Goal: Answer question/provide support: Share knowledge or assist other users

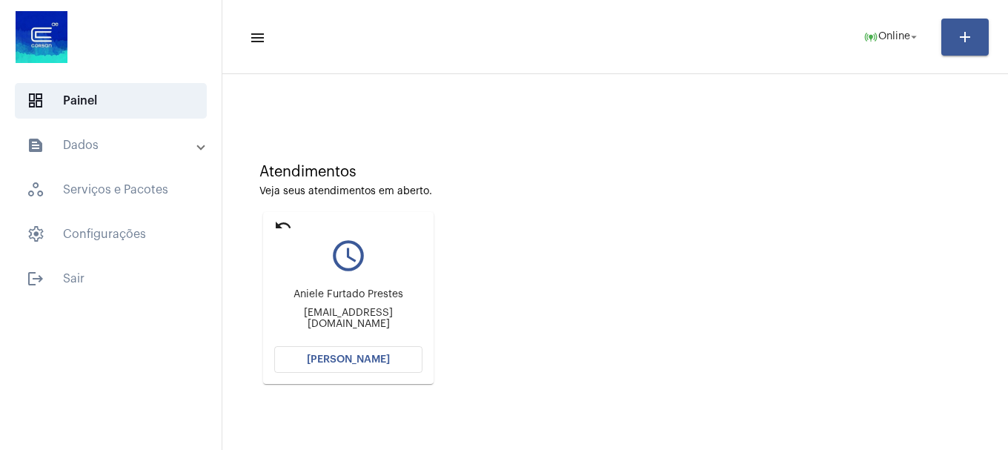
scroll to position [130, 0]
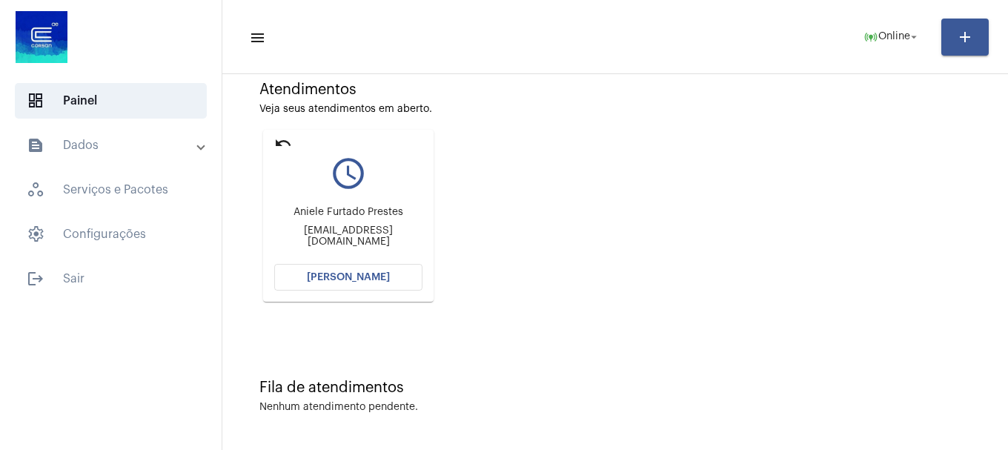
click at [353, 273] on span "[PERSON_NAME]" at bounding box center [348, 277] width 83 height 10
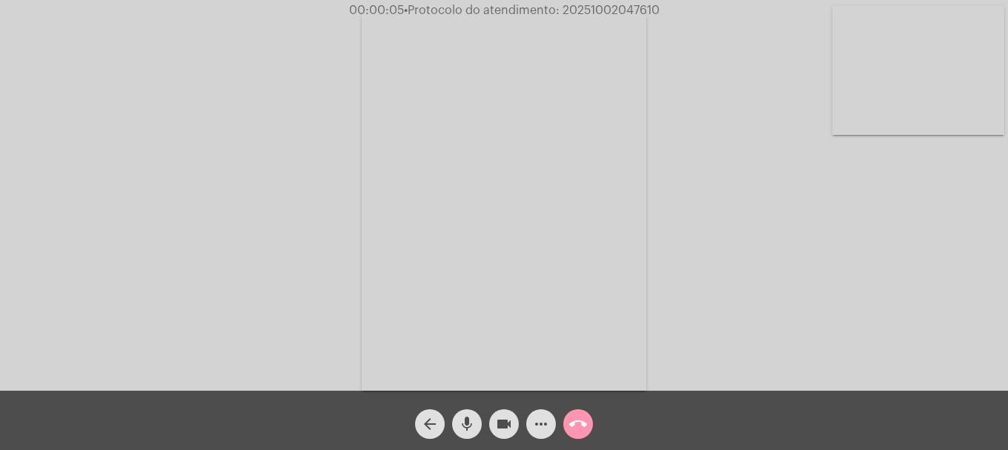
click at [465, 428] on mat-icon "mic" at bounding box center [467, 424] width 18 height 18
click at [493, 426] on button "videocam" at bounding box center [504, 424] width 30 height 30
click at [493, 426] on button "videocam_off" at bounding box center [504, 424] width 30 height 30
click at [472, 429] on mat-icon "mic_off" at bounding box center [467, 424] width 18 height 18
click at [476, 432] on button "mic" at bounding box center [467, 424] width 30 height 30
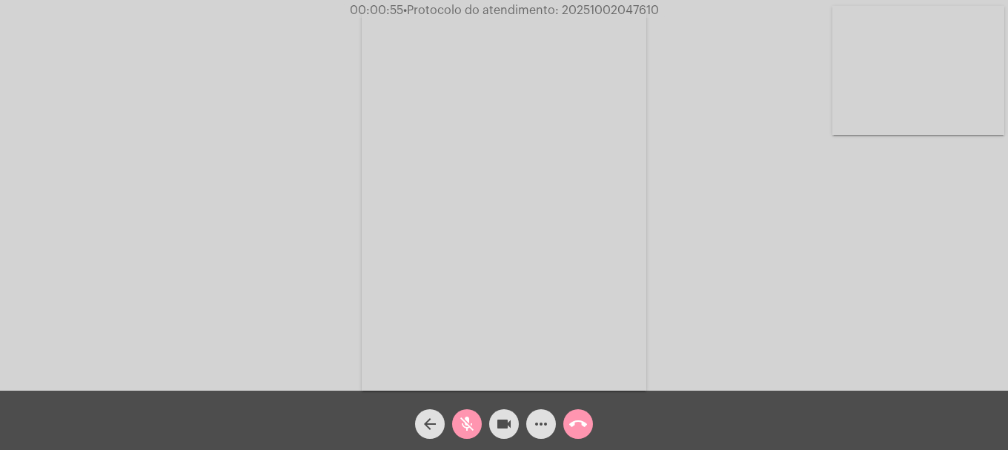
click at [476, 432] on button "mic_off" at bounding box center [467, 424] width 30 height 30
click at [476, 432] on button "mic" at bounding box center [467, 424] width 30 height 30
click at [476, 432] on button "mic_off" at bounding box center [467, 424] width 30 height 30
click at [918, 148] on div "Acessando Câmera e Microfone..." at bounding box center [503, 199] width 1005 height 390
click at [914, 113] on video at bounding box center [918, 70] width 172 height 129
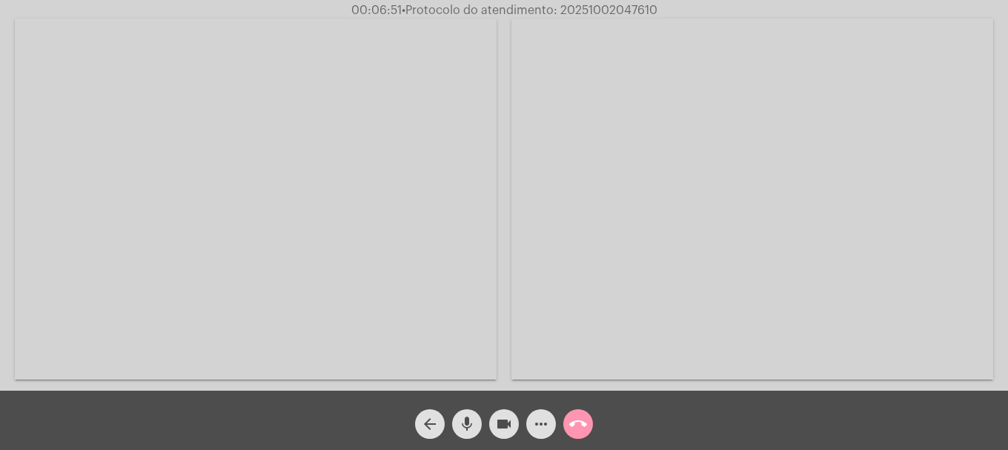
click at [513, 425] on button "videocam" at bounding box center [504, 424] width 30 height 30
click at [468, 425] on mat-icon "mic" at bounding box center [467, 424] width 18 height 18
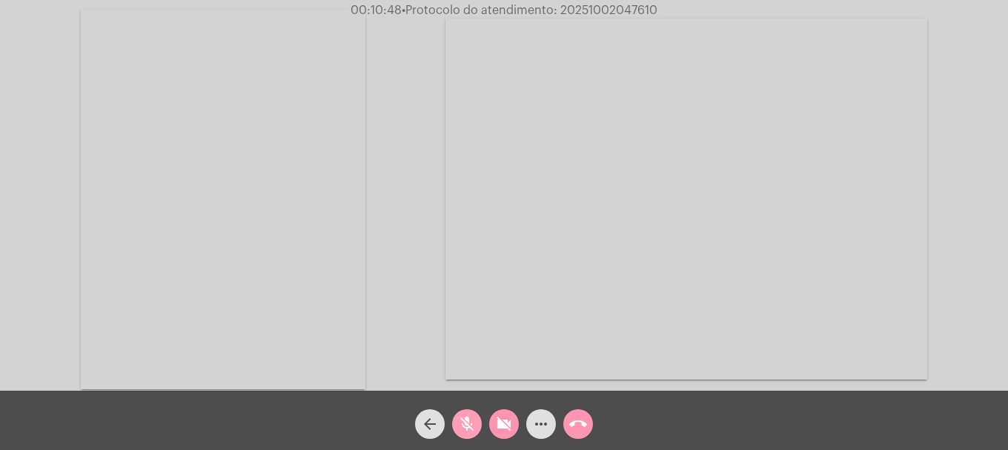
click at [457, 429] on button "mic_off" at bounding box center [467, 424] width 30 height 30
click at [505, 433] on mat-icon "videocam_off" at bounding box center [504, 424] width 18 height 18
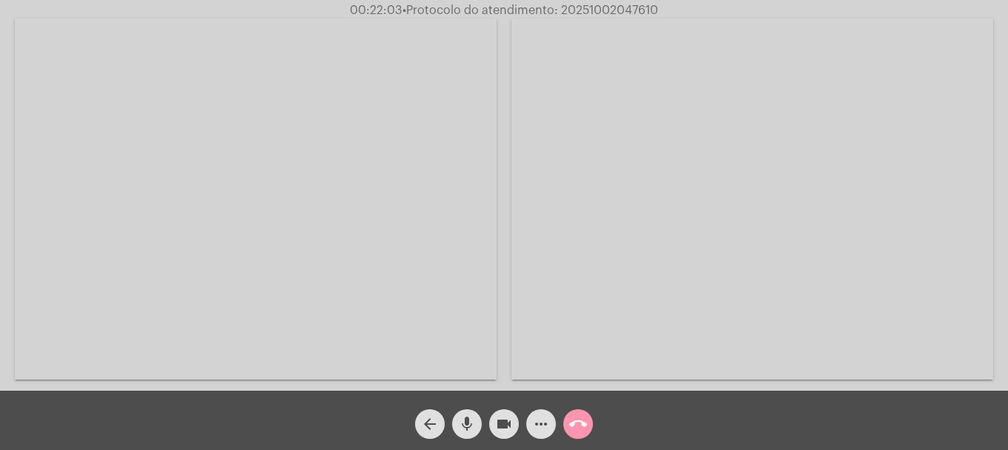
click at [579, 5] on span "• Protocolo do atendimento: 20251002047610" at bounding box center [530, 10] width 256 height 12
copy span "20251002047610"
click at [546, 430] on mat-icon "more_horiz" at bounding box center [541, 424] width 18 height 18
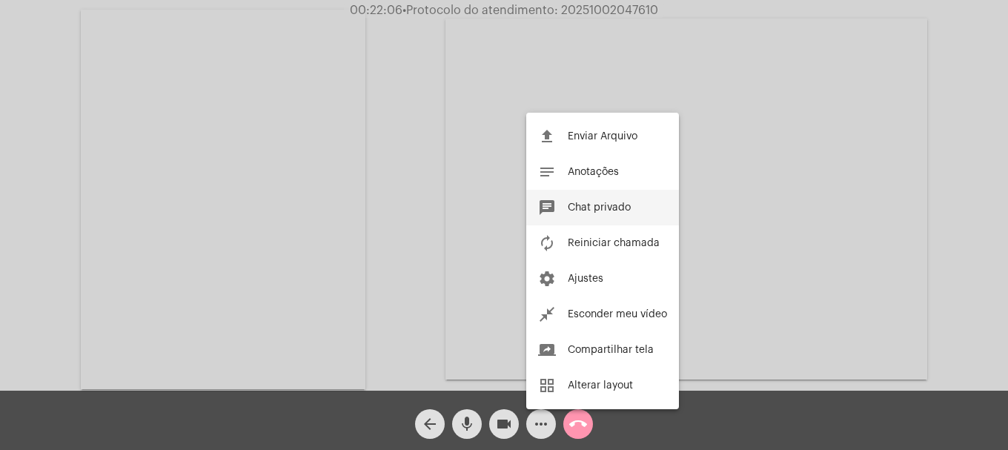
click at [596, 212] on span "Chat privado" at bounding box center [598, 207] width 63 height 10
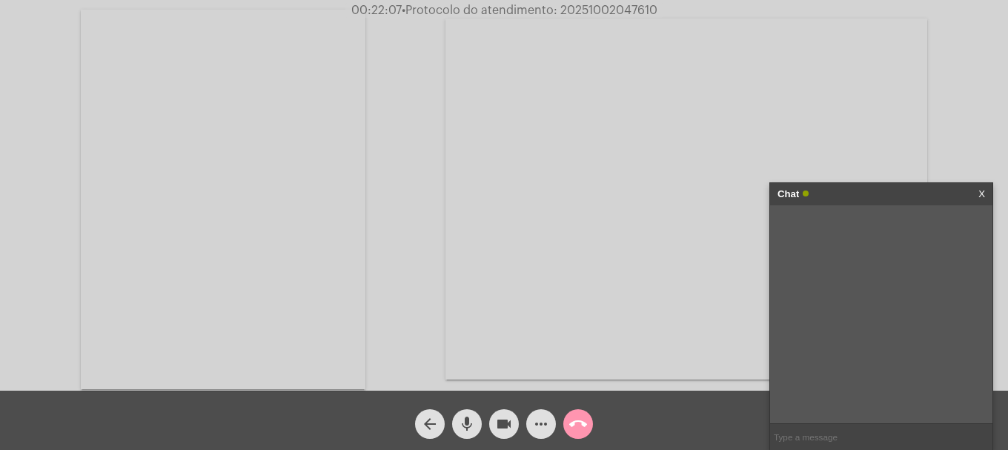
click at [822, 425] on input "text" at bounding box center [881, 437] width 222 height 26
paste input "20251002047610"
type input "20251002047610"
click at [577, 424] on mat-icon "call_end" at bounding box center [578, 424] width 18 height 18
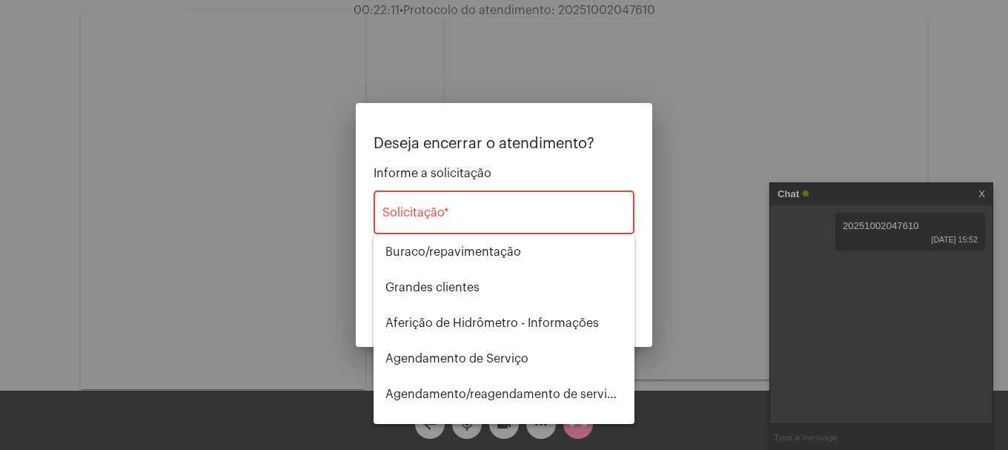
click at [501, 203] on div "Solicitação *" at bounding box center [503, 210] width 243 height 47
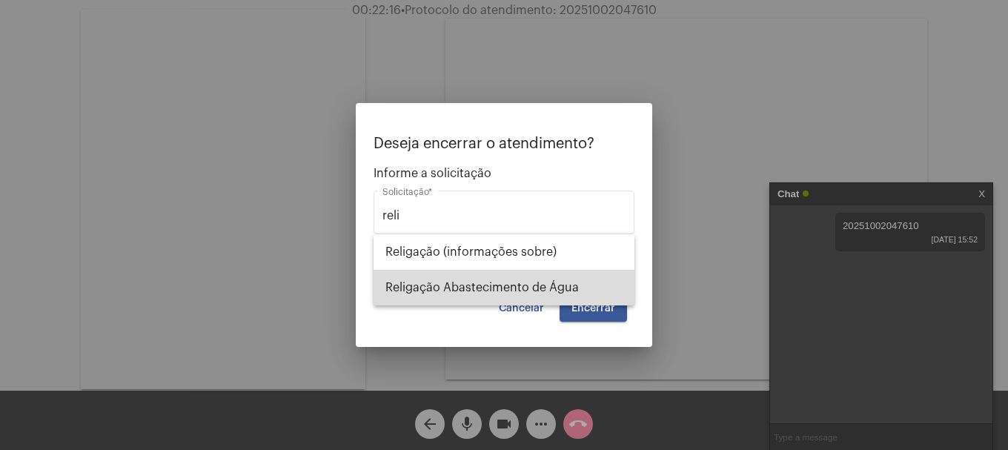
click at [479, 284] on span "Religação Abastecimento de Água" at bounding box center [503, 288] width 237 height 36
type input "Religação Abastecimento de Água"
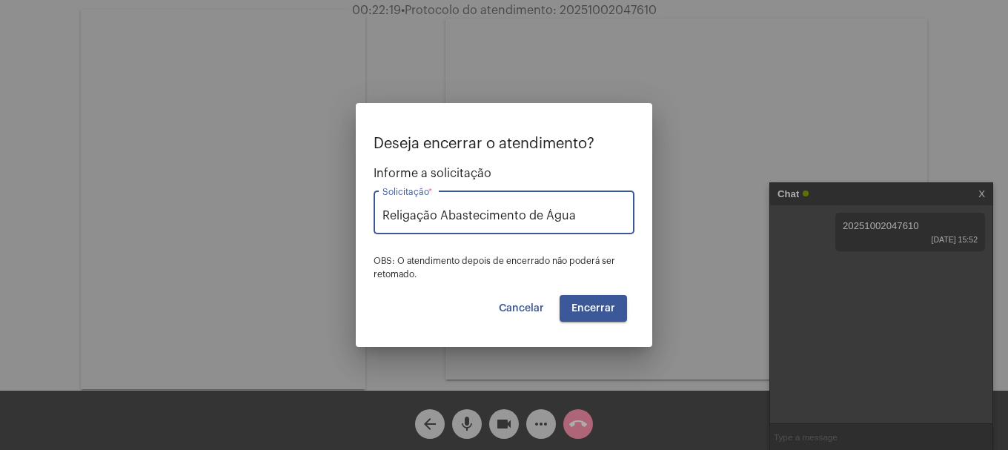
click at [588, 303] on span "Encerrar" at bounding box center [593, 308] width 44 height 10
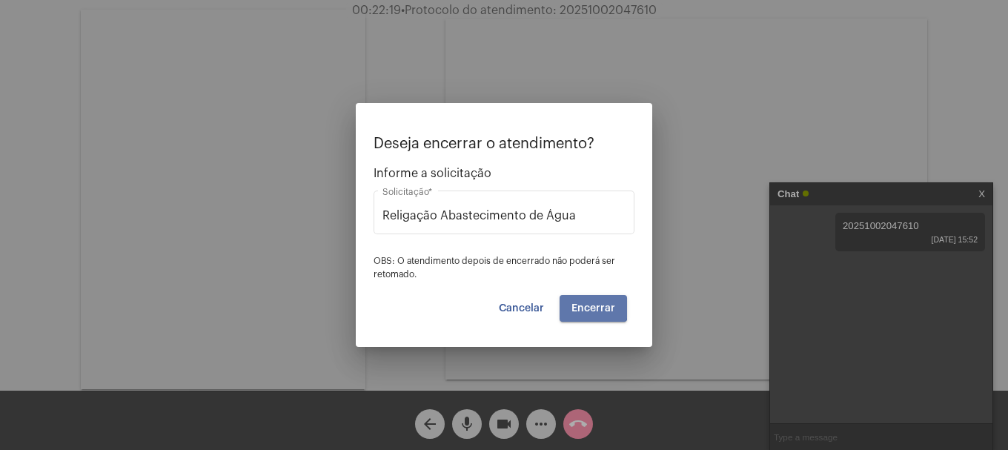
click at [588, 303] on span "Encerrar" at bounding box center [593, 308] width 44 height 10
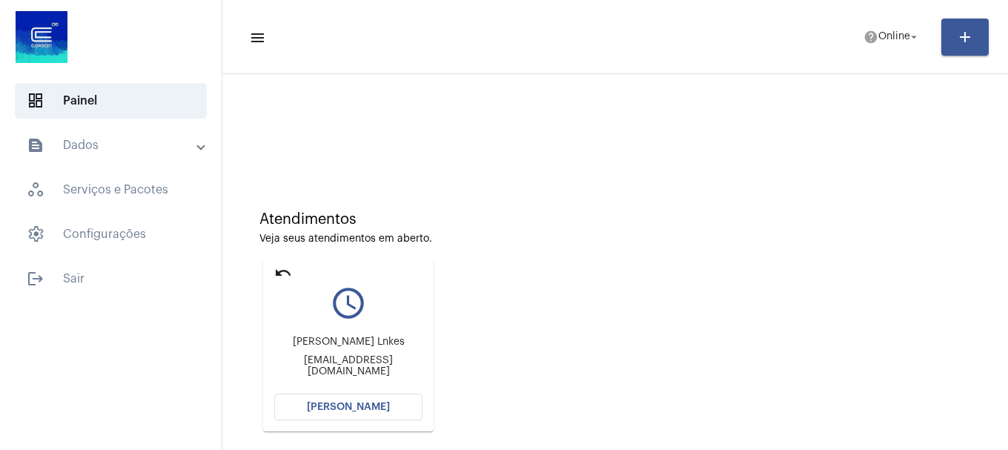
click at [279, 256] on div "undo query_builder [PERSON_NAME] Lnkes [EMAIL_ADDRESS][DOMAIN_NAME] [PERSON_NAM…" at bounding box center [348, 345] width 178 height 179
click at [276, 269] on mat-icon "undo" at bounding box center [283, 273] width 18 height 18
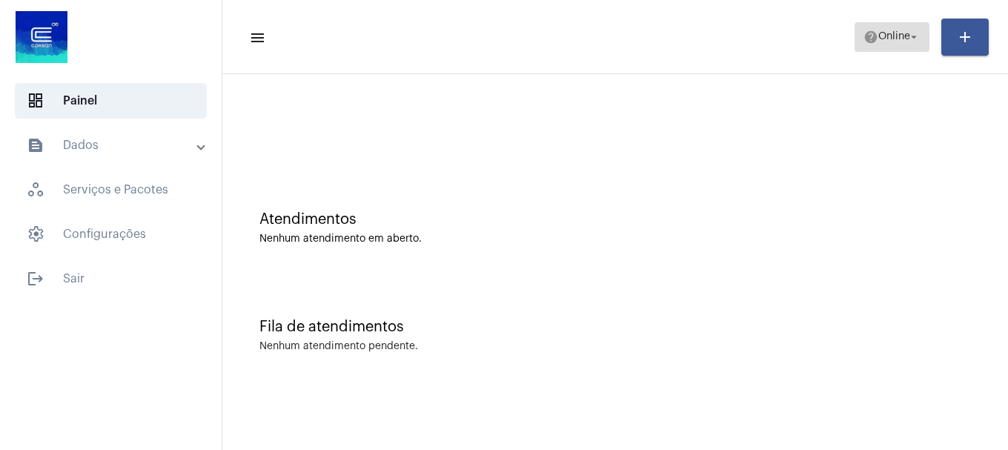
click at [879, 47] on span "help Online arrow_drop_down" at bounding box center [891, 36] width 57 height 27
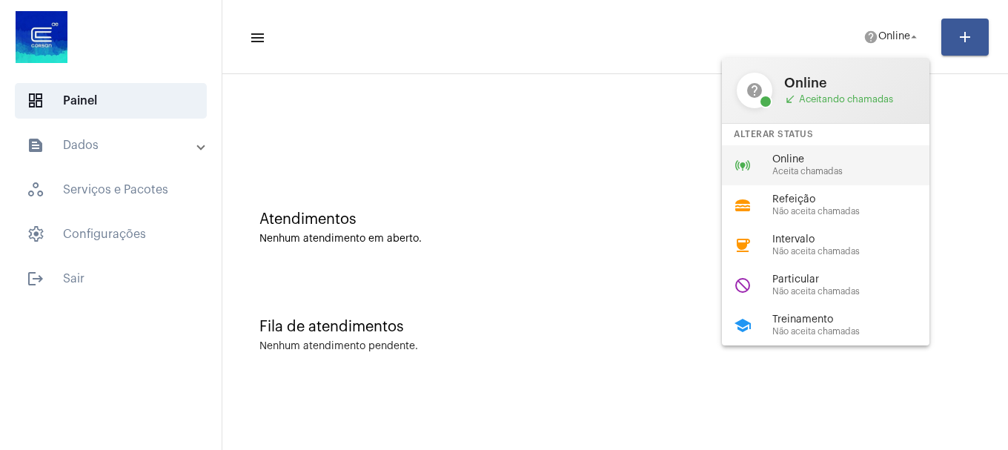
click at [867, 150] on div "online_prediction Online Aceita chamadas" at bounding box center [837, 165] width 231 height 40
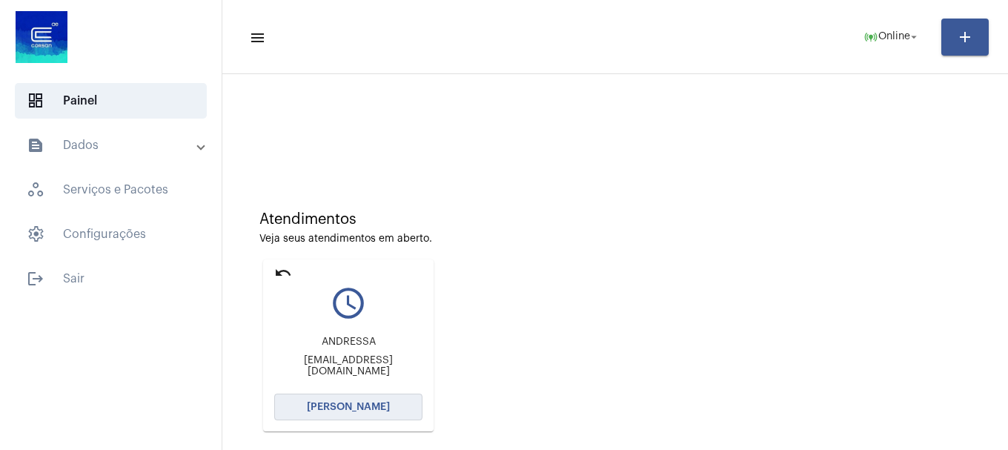
click at [339, 407] on span "[PERSON_NAME]" at bounding box center [348, 407] width 83 height 10
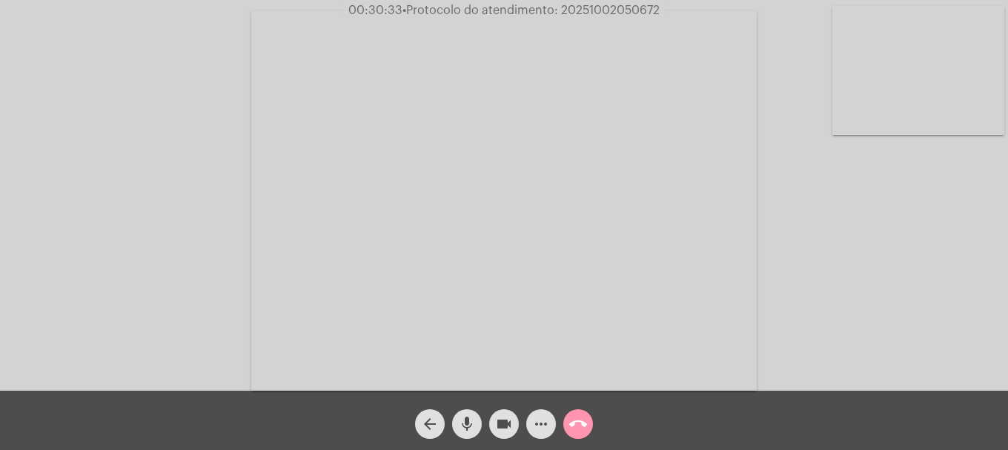
click at [462, 421] on mat-icon "mic" at bounding box center [467, 424] width 18 height 18
click at [502, 424] on mat-icon "videocam" at bounding box center [504, 424] width 18 height 18
click at [462, 438] on span "mic_off" at bounding box center [467, 424] width 18 height 30
click at [507, 416] on mat-icon "videocam_off" at bounding box center [504, 424] width 18 height 18
click at [464, 437] on span "mic" at bounding box center [467, 424] width 18 height 30
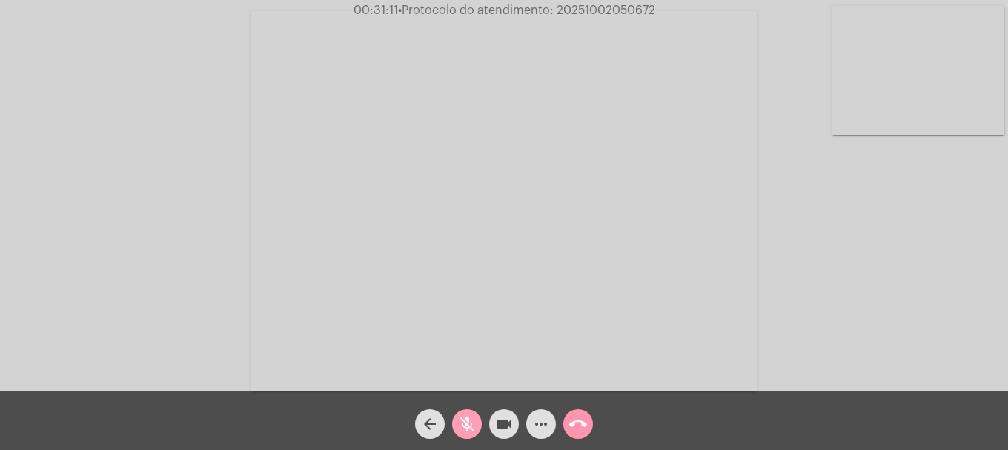
click at [464, 437] on span "mic_off" at bounding box center [467, 424] width 18 height 30
click at [459, 432] on mat-icon "mic" at bounding box center [467, 424] width 18 height 18
click at [459, 432] on mat-icon "mic_off" at bounding box center [467, 424] width 18 height 18
click at [459, 432] on mat-icon "mic" at bounding box center [467, 424] width 18 height 18
click at [456, 430] on button "mic_off" at bounding box center [467, 424] width 30 height 30
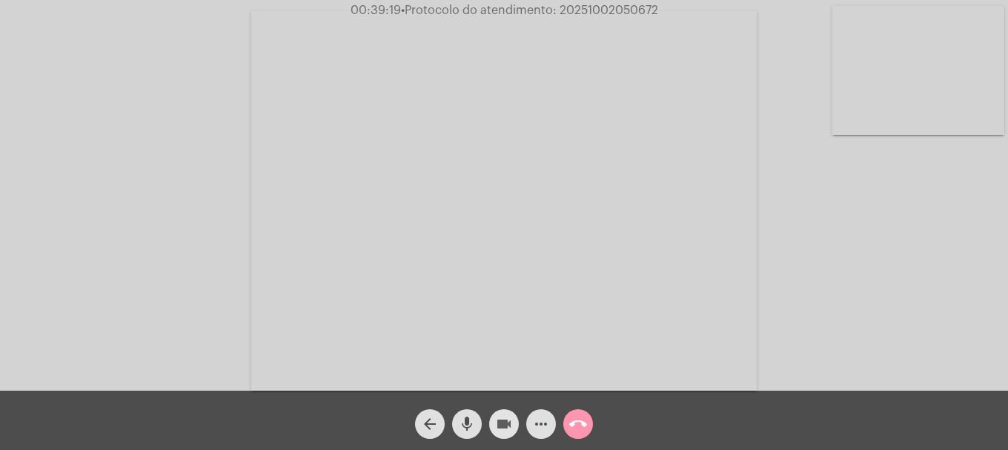
click at [493, 430] on button "videocam" at bounding box center [504, 424] width 30 height 30
click at [497, 439] on span "videocam_off" at bounding box center [504, 424] width 18 height 30
click at [514, 427] on button "videocam" at bounding box center [504, 424] width 30 height 30
click at [509, 428] on mat-icon "videocam_off" at bounding box center [504, 424] width 18 height 18
click at [619, 10] on span "• Protocolo do atendimento: 20251002050672" at bounding box center [529, 10] width 257 height 12
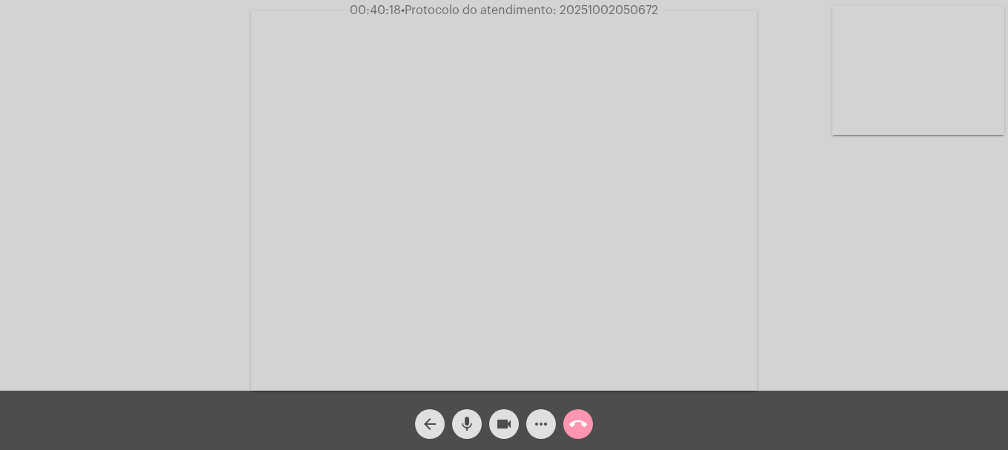
click at [619, 10] on span "• Protocolo do atendimento: 20251002050672" at bounding box center [529, 10] width 257 height 12
copy span "20251002050672"
click at [548, 419] on mat-icon "more_horiz" at bounding box center [541, 424] width 18 height 18
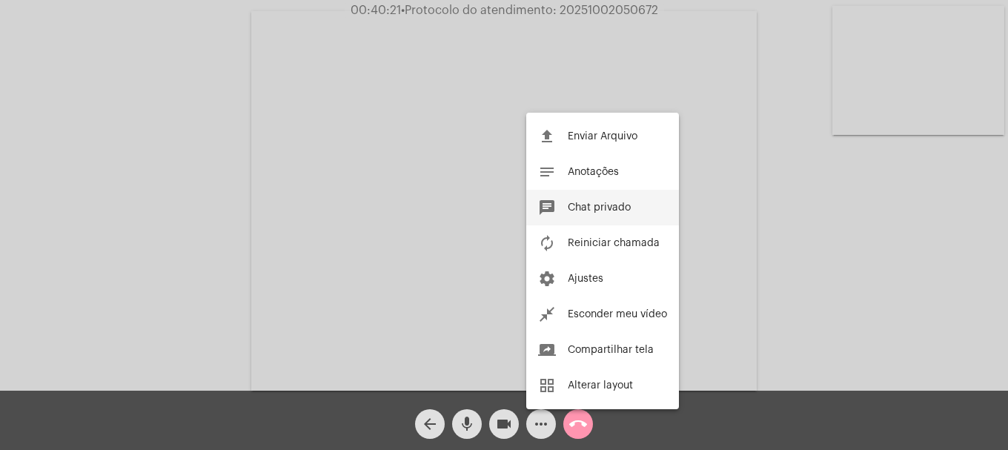
click at [593, 205] on span "Chat privado" at bounding box center [598, 207] width 63 height 10
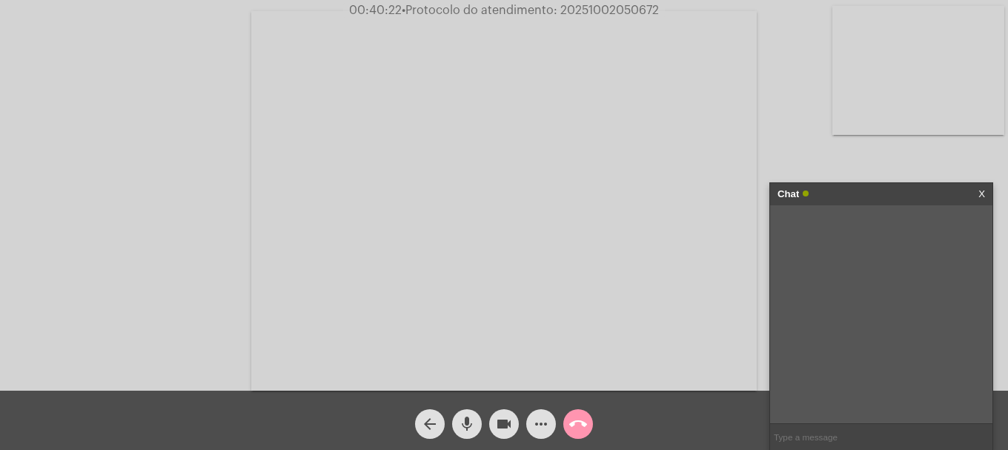
click at [837, 442] on input "text" at bounding box center [881, 437] width 222 height 26
paste input "20251002050672"
type input "20251002050672"
click at [582, 427] on mat-icon "call_end" at bounding box center [578, 424] width 18 height 18
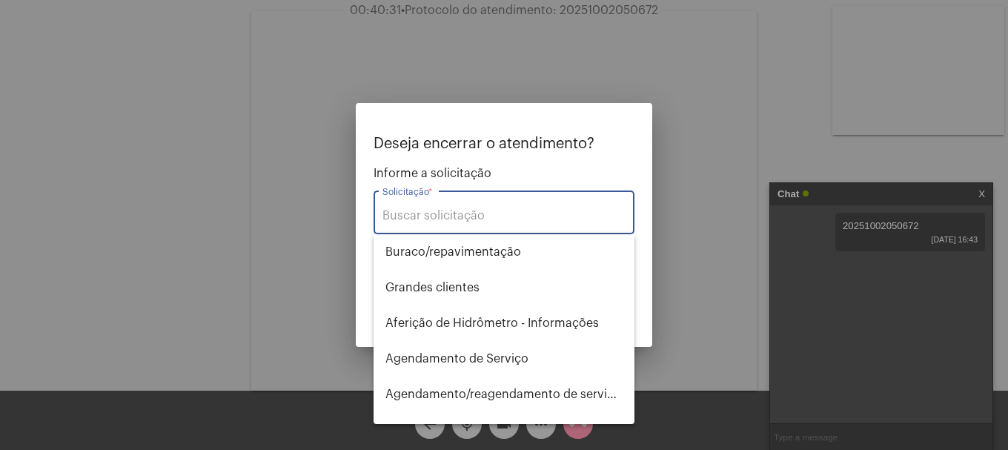
click at [539, 211] on input "Solicitação *" at bounding box center [503, 215] width 243 height 13
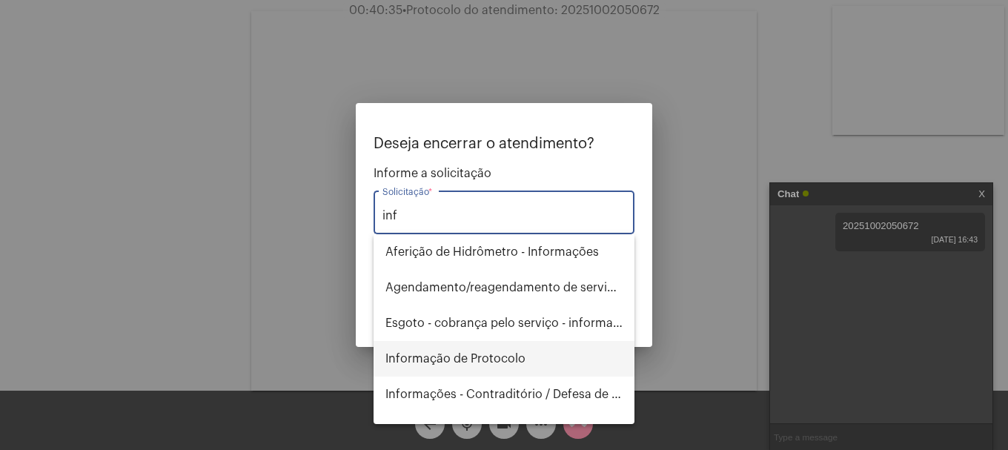
click at [504, 365] on span "Informação de Protocolo" at bounding box center [503, 359] width 237 height 36
type input "Informação de Protocolo"
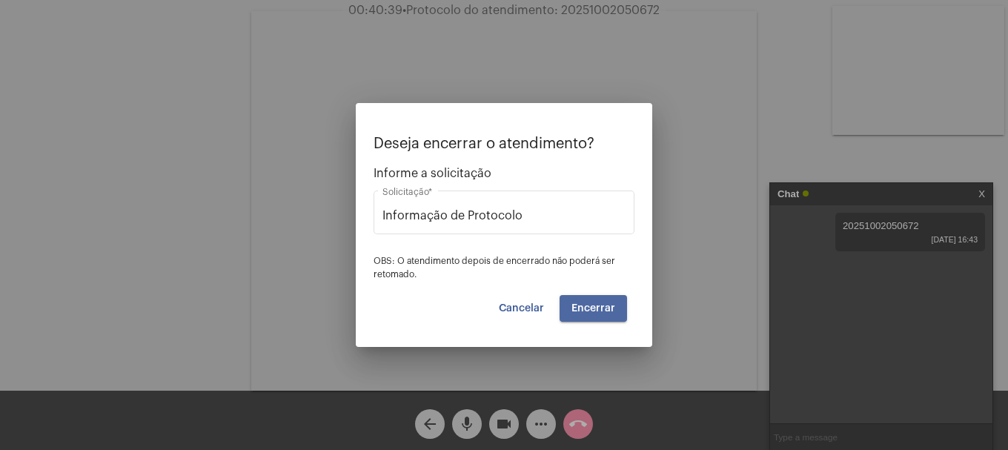
click at [595, 306] on span "Encerrar" at bounding box center [593, 308] width 44 height 10
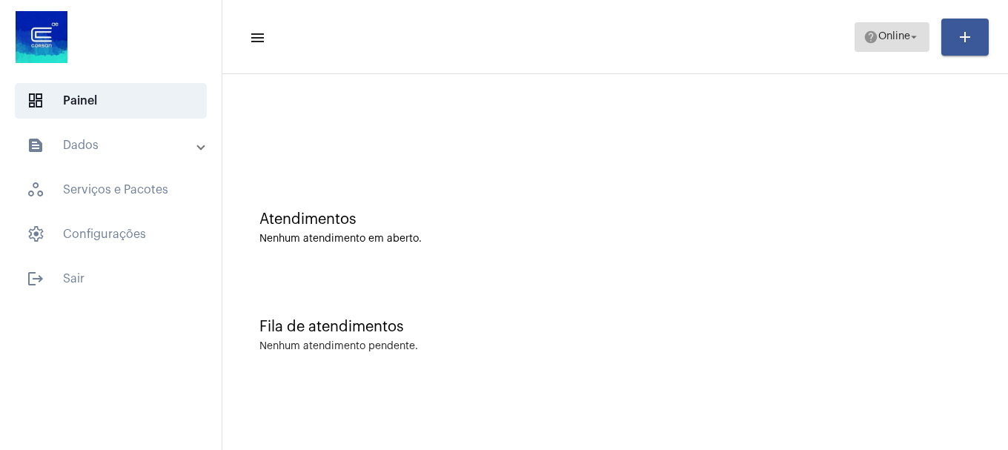
click at [863, 36] on mat-icon "help" at bounding box center [870, 37] width 15 height 15
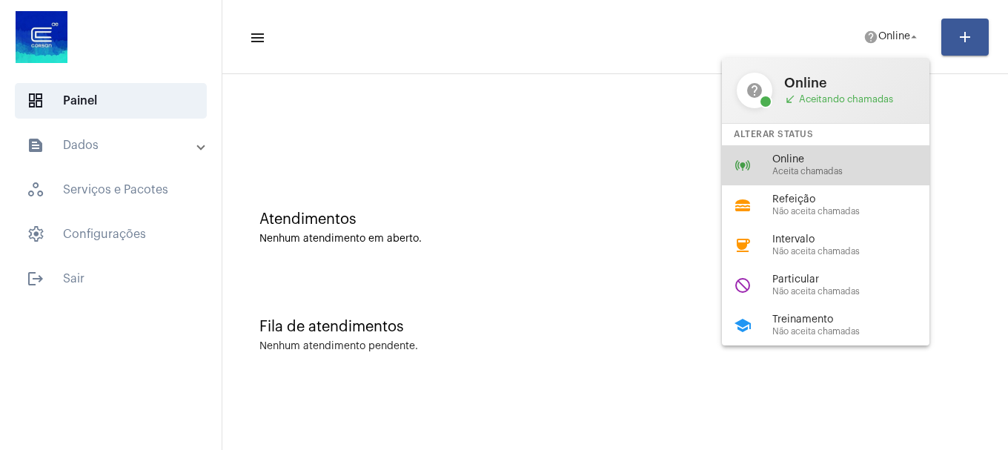
click at [819, 180] on div "online_prediction Online Aceita chamadas" at bounding box center [837, 165] width 231 height 40
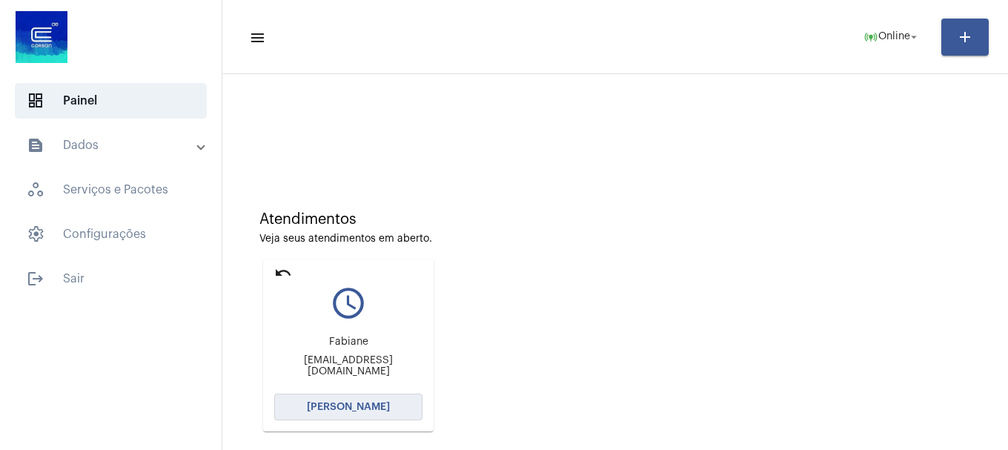
click at [369, 402] on span "[PERSON_NAME]" at bounding box center [348, 407] width 83 height 10
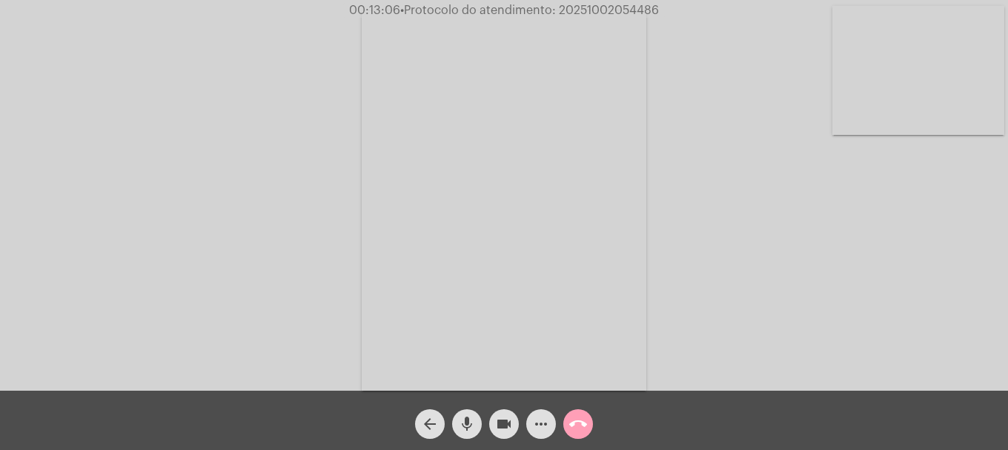
click at [575, 433] on span "call_end" at bounding box center [578, 424] width 18 height 30
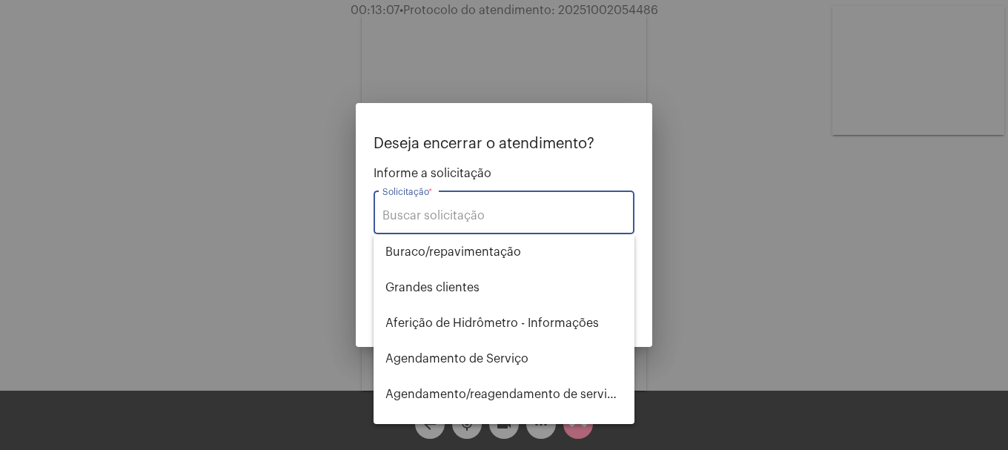
click at [621, 8] on div at bounding box center [504, 225] width 1008 height 450
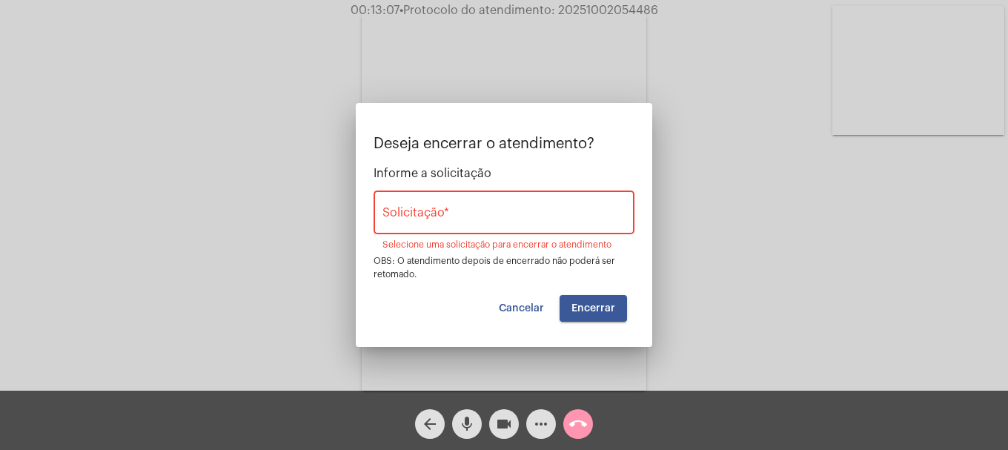
click at [621, 8] on span "• Protocolo do atendimento: 20251002054486" at bounding box center [528, 10] width 259 height 12
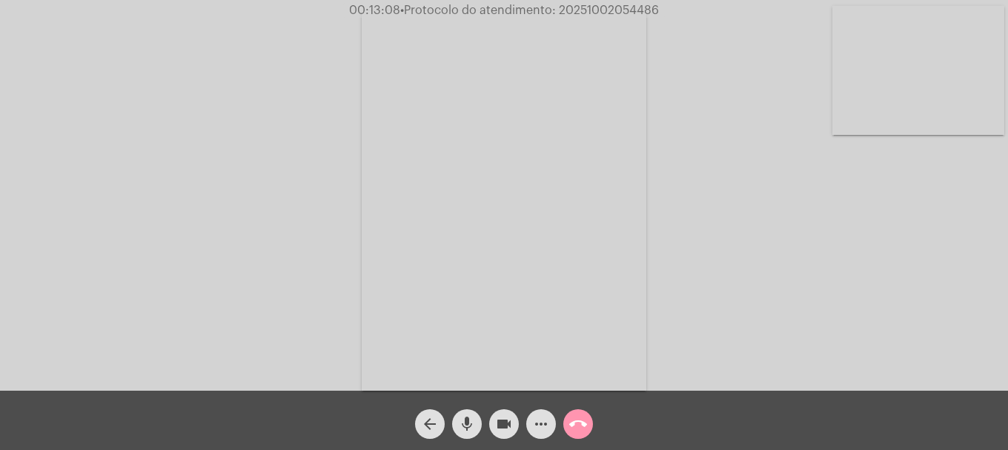
copy span "20251002054486"
click at [540, 435] on span "more_horiz" at bounding box center [541, 424] width 18 height 30
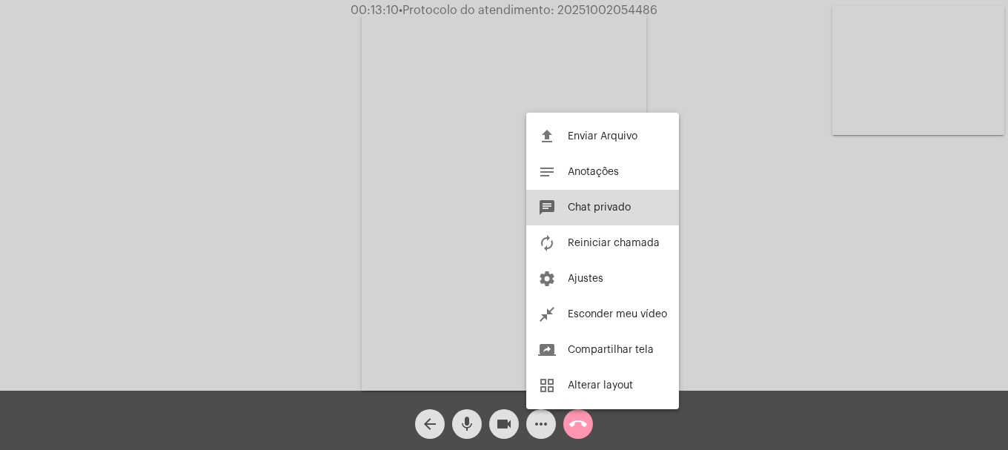
click at [602, 216] on button "chat Chat privado" at bounding box center [602, 208] width 153 height 36
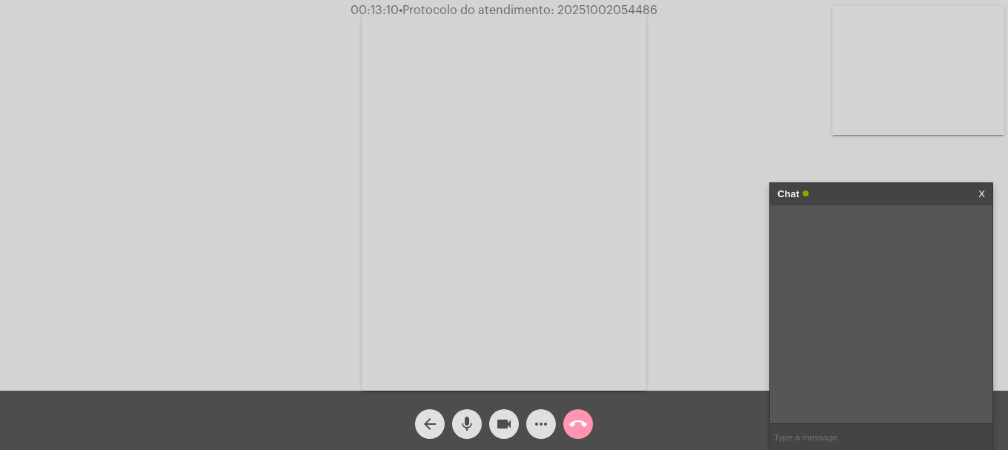
click at [801, 442] on input "text" at bounding box center [881, 437] width 222 height 26
paste input "20251002054486"
type input "20251002054486"
click at [587, 418] on button "call_end" at bounding box center [578, 424] width 30 height 30
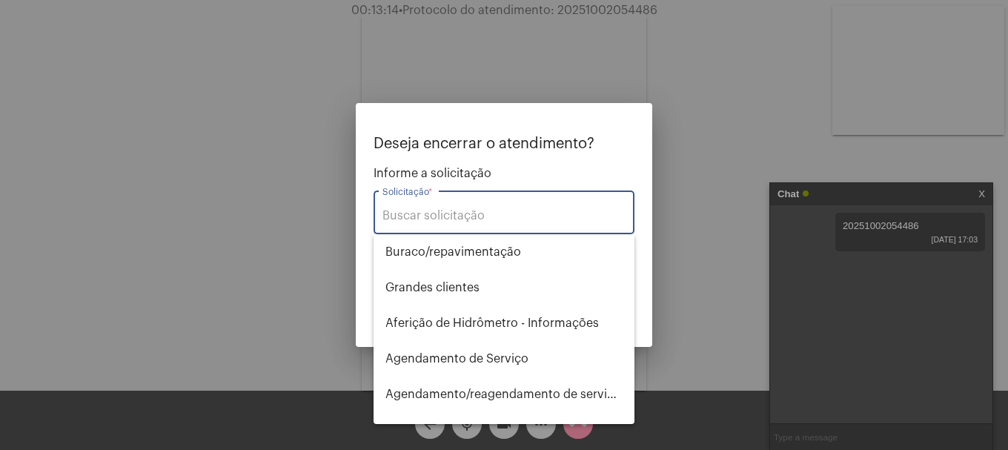
click at [511, 216] on input "Solicitação *" at bounding box center [503, 215] width 243 height 13
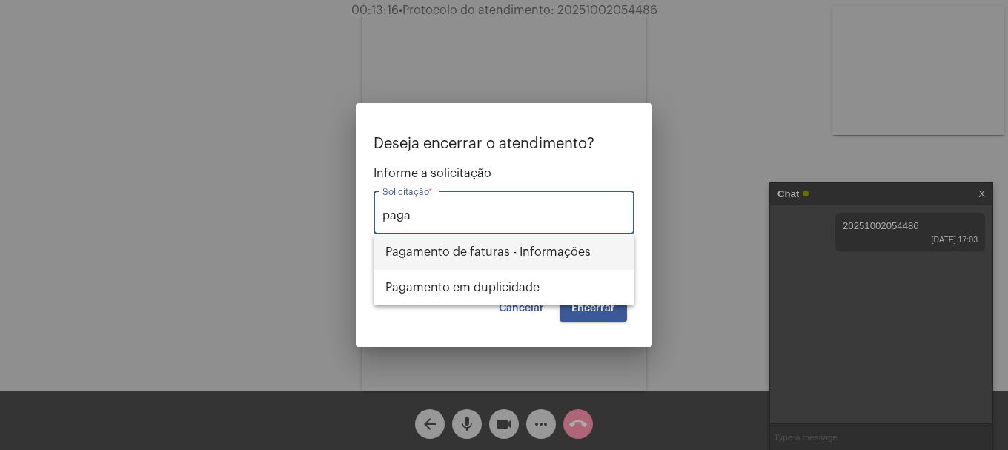
click at [482, 239] on span "Pagamento de faturas - Informações" at bounding box center [503, 252] width 237 height 36
type input "Pagamento de faturas - Informações"
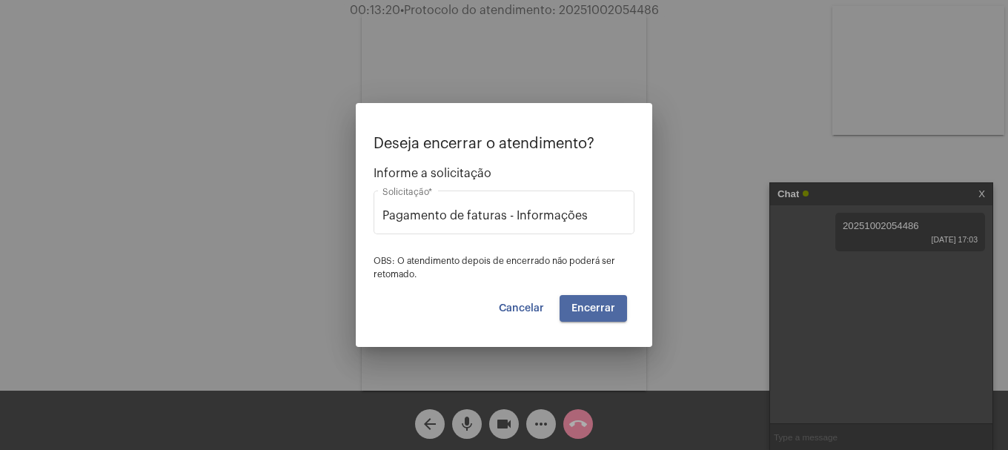
click at [573, 315] on button "Encerrar" at bounding box center [592, 308] width 67 height 27
